Goal: Use online tool/utility: Use online tool/utility

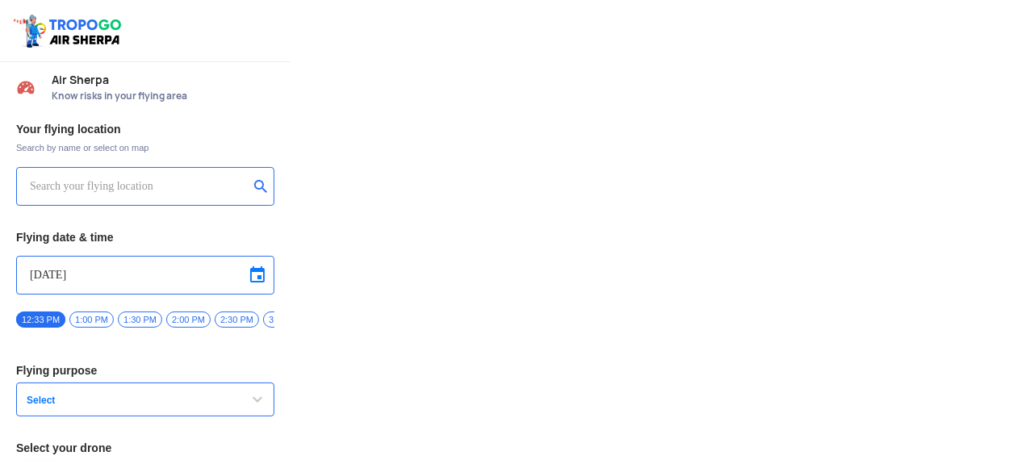
type input "Throttle Dopo"
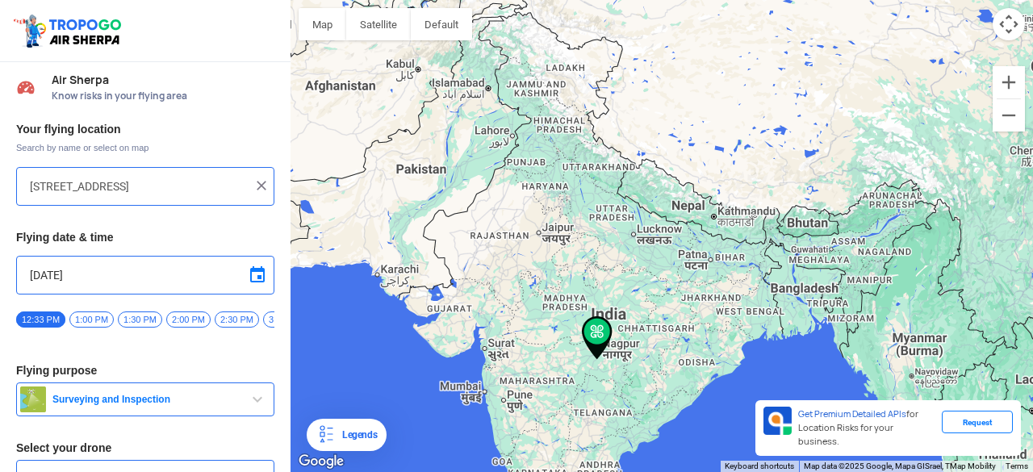
drag, startPoint x: 558, startPoint y: 84, endPoint x: 523, endPoint y: 244, distance: 164.3
click at [523, 244] on div "To navigate, press the arrow keys." at bounding box center [661, 236] width 742 height 472
click at [515, 188] on div "To navigate, press the arrow keys." at bounding box center [661, 236] width 742 height 472
type input "3 Kkm, [GEOGRAPHIC_DATA], [GEOGRAPHIC_DATA]"
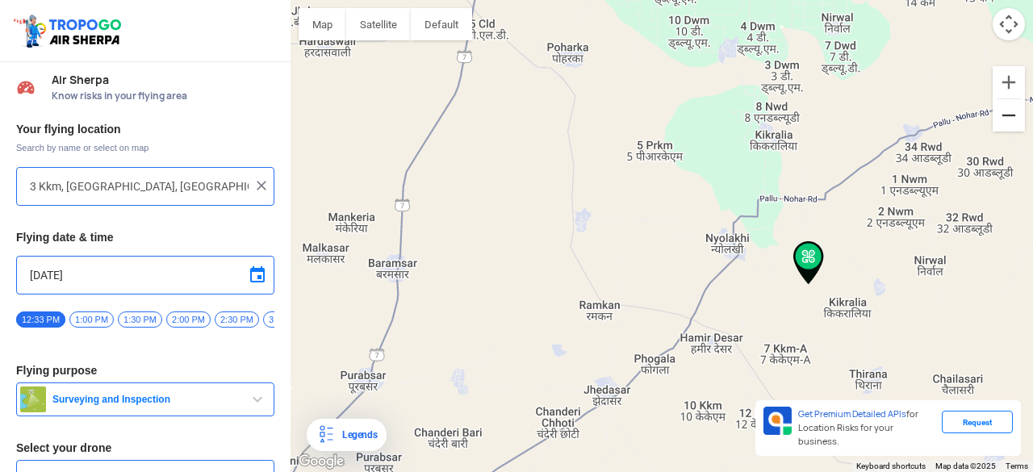
click at [1002, 118] on button "Zoom out" at bounding box center [1008, 115] width 32 height 32
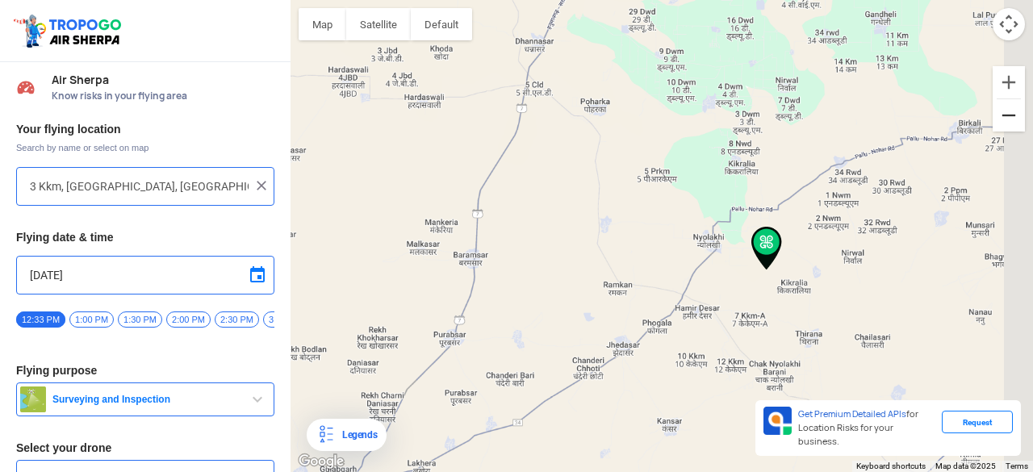
click at [1002, 118] on button "Zoom out" at bounding box center [1008, 115] width 32 height 32
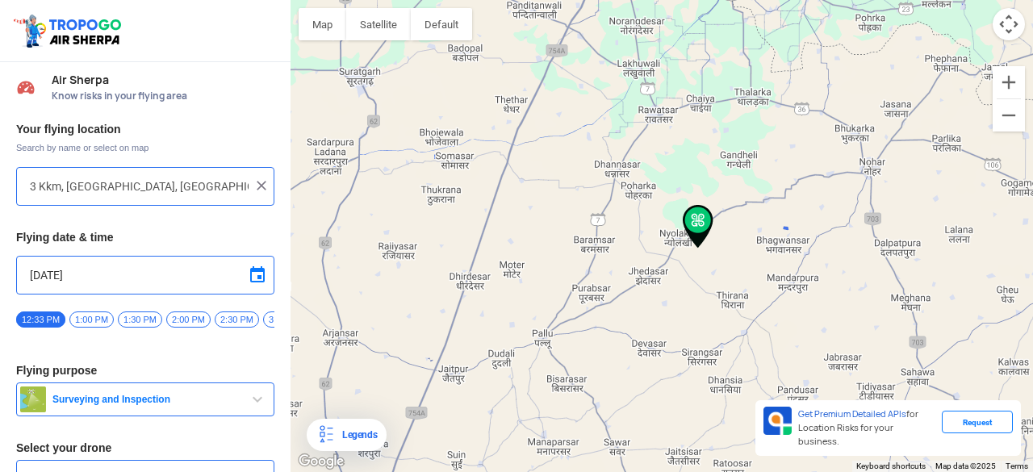
click at [257, 178] on img at bounding box center [261, 186] width 16 height 16
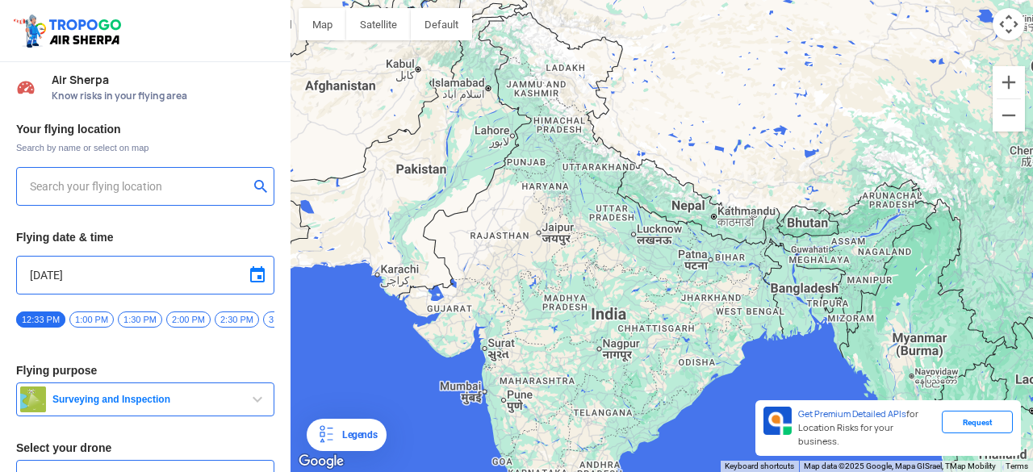
click at [169, 184] on input "text" at bounding box center [139, 186] width 219 height 19
drag, startPoint x: 185, startPoint y: 190, endPoint x: 31, endPoint y: 191, distance: 153.3
click at [31, 191] on input "gurugram" at bounding box center [139, 186] width 219 height 19
type input "\"
click at [501, 194] on div "To navigate, press the arrow keys." at bounding box center [661, 236] width 742 height 472
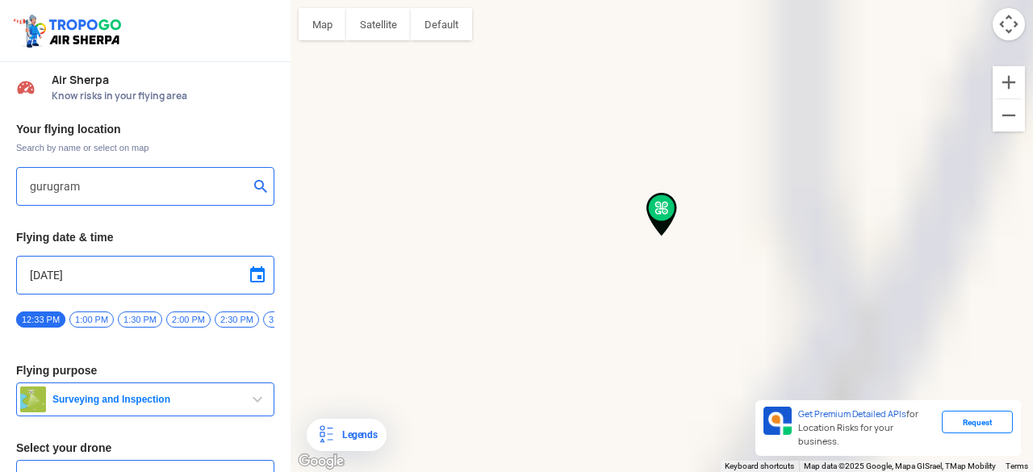
click at [501, 194] on div "To navigate, press the arrow keys." at bounding box center [661, 236] width 742 height 472
type input "[GEOGRAPHIC_DATA], [GEOGRAPHIC_DATA], [GEOGRAPHIC_DATA]"
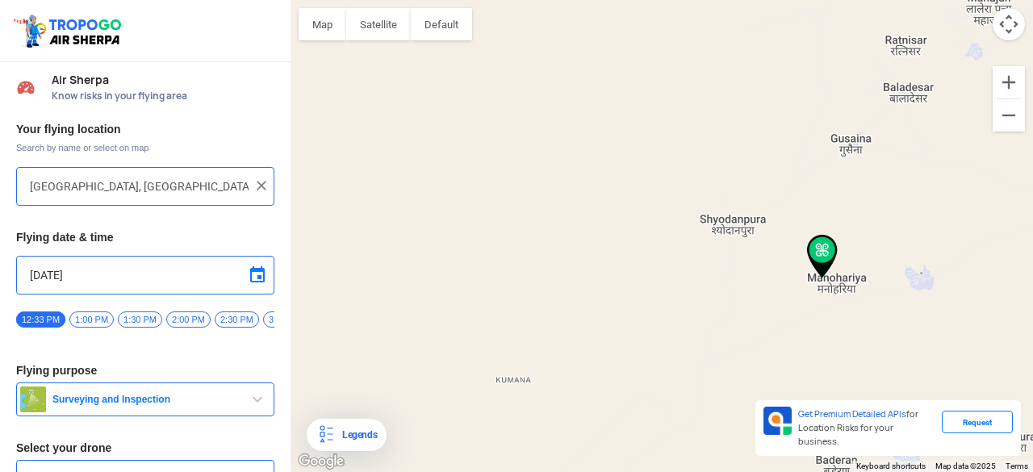
click at [788, 224] on div "To navigate, press the arrow keys." at bounding box center [661, 236] width 742 height 472
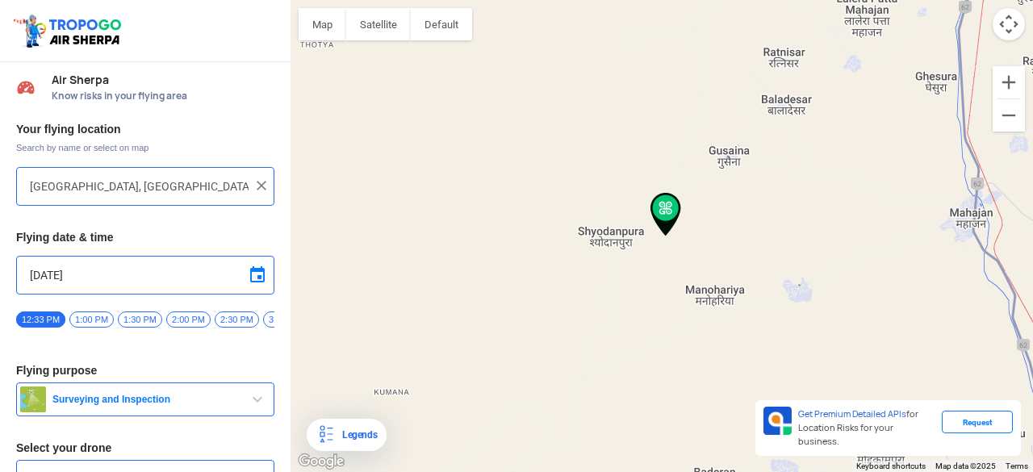
click at [788, 224] on div "To navigate, press the arrow keys." at bounding box center [661, 236] width 742 height 472
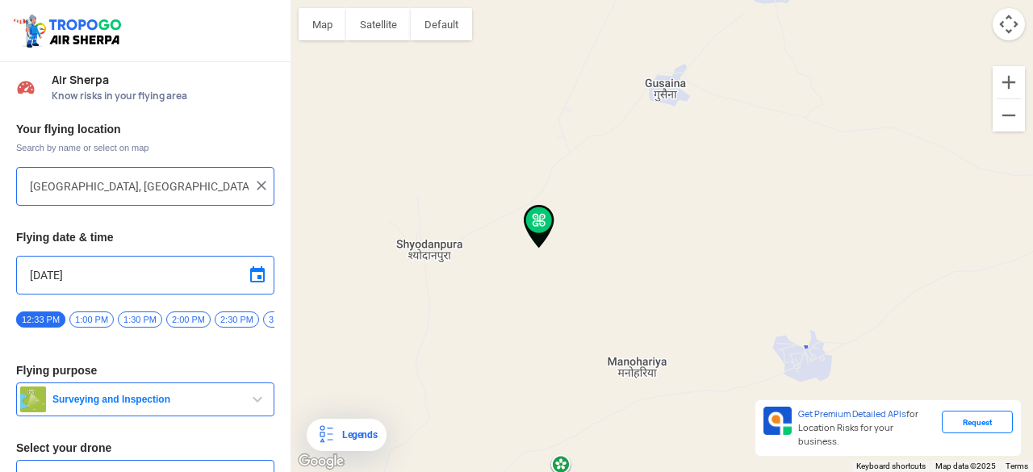
click at [544, 220] on img at bounding box center [539, 227] width 31 height 44
